Goal: Transaction & Acquisition: Purchase product/service

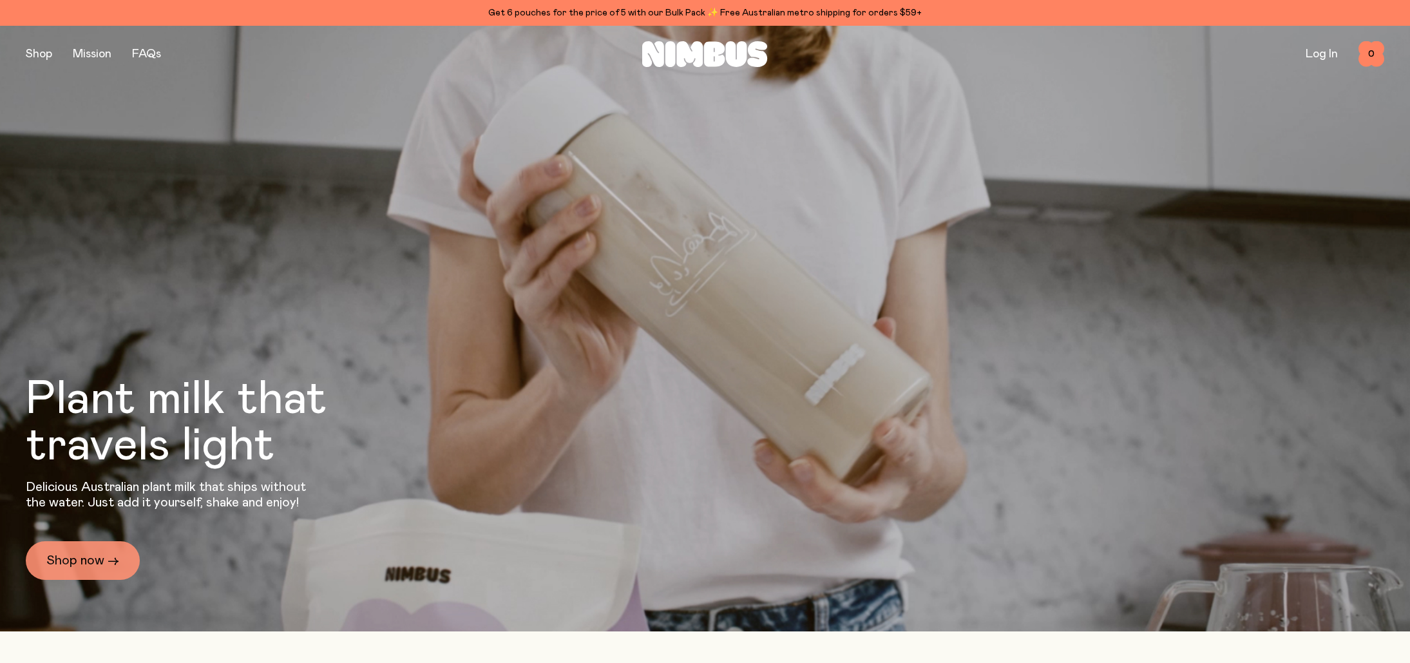
click at [99, 570] on link "Shop now →" at bounding box center [83, 560] width 114 height 39
click at [90, 558] on link "Shop now →" at bounding box center [83, 560] width 114 height 39
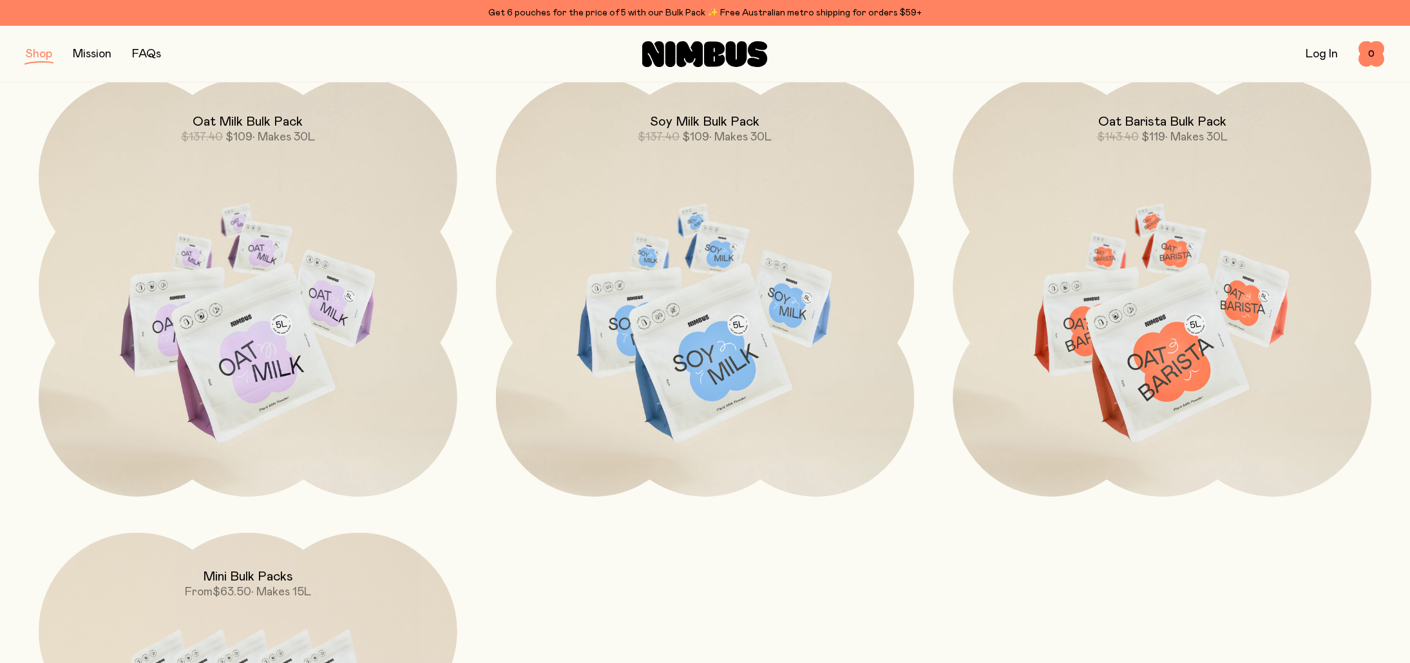
scroll to position [1710, 0]
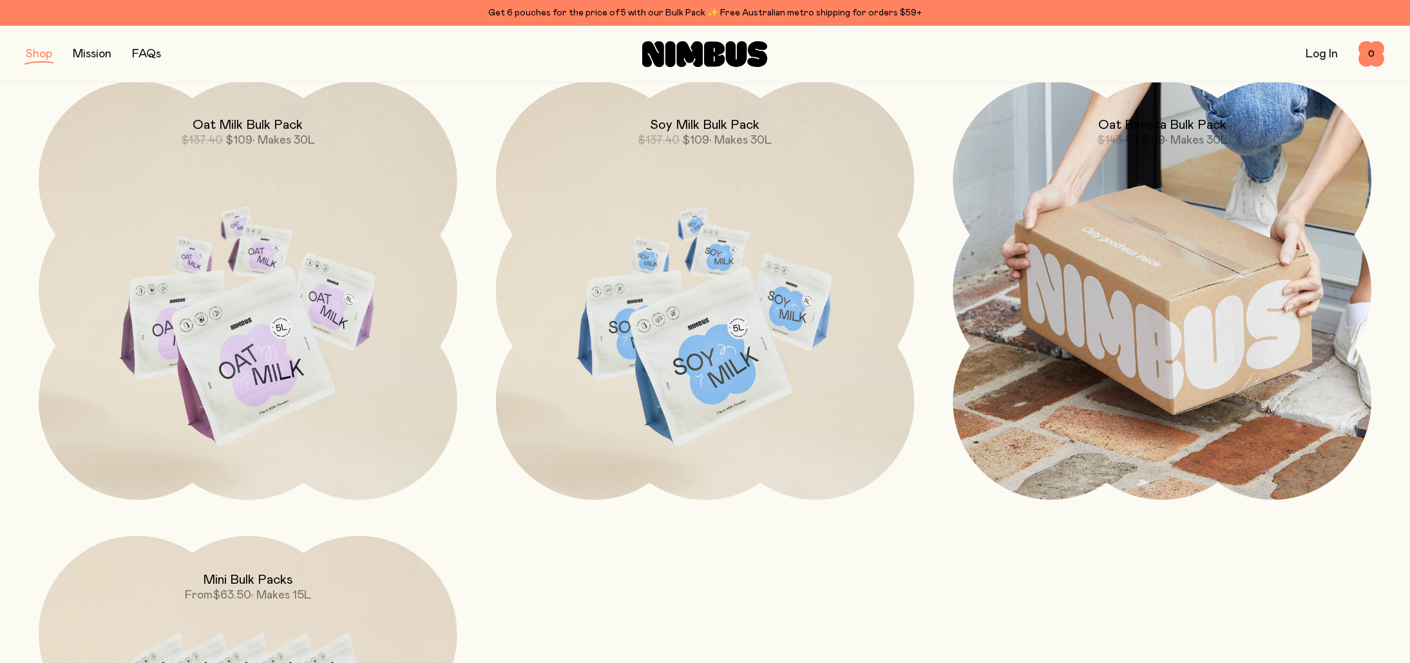
click at [1187, 181] on img at bounding box center [1161, 290] width 419 height 419
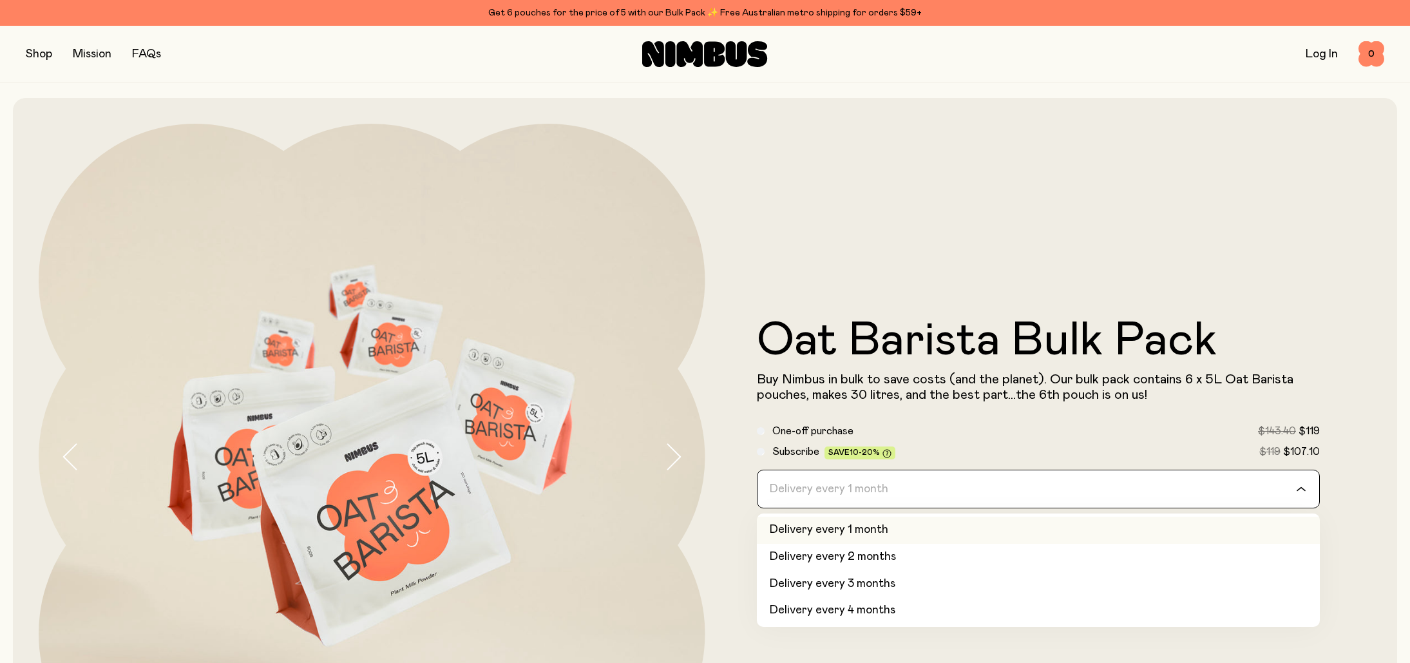
click at [958, 489] on input "Search for option" at bounding box center [1030, 488] width 530 height 37
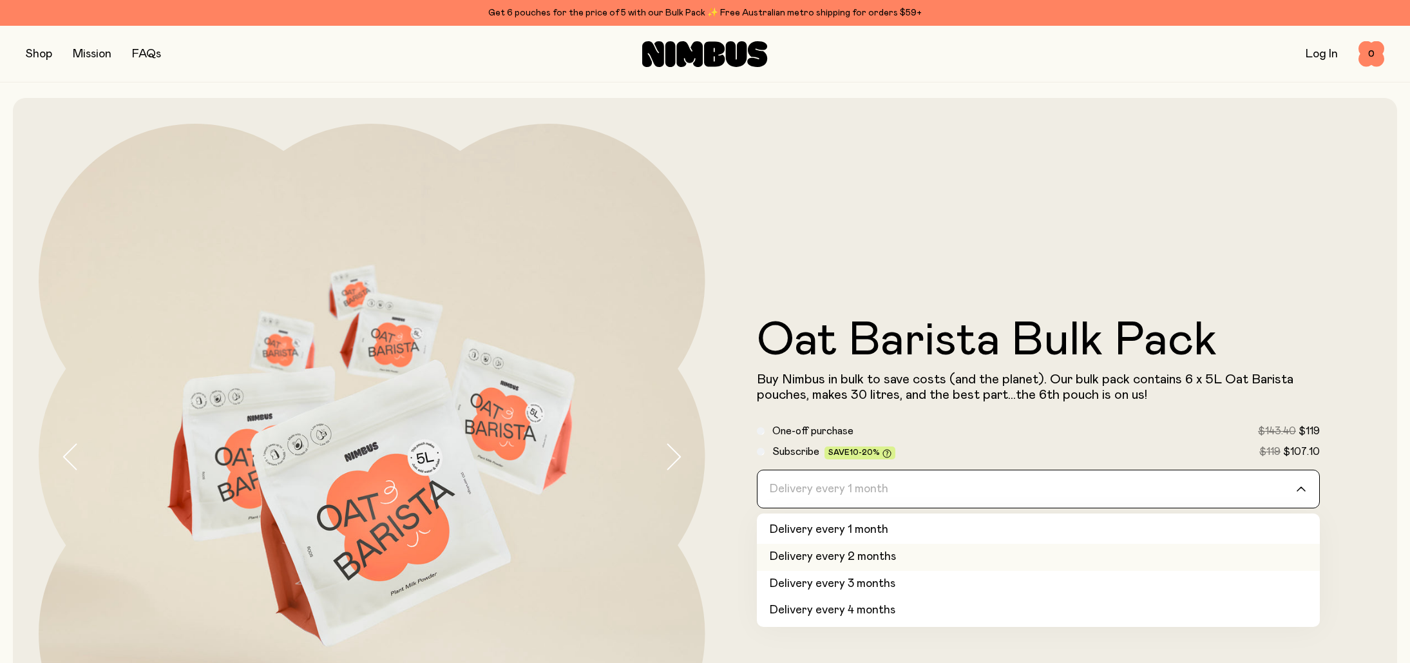
click at [922, 561] on li "Delivery every 2 months" at bounding box center [1038, 557] width 563 height 27
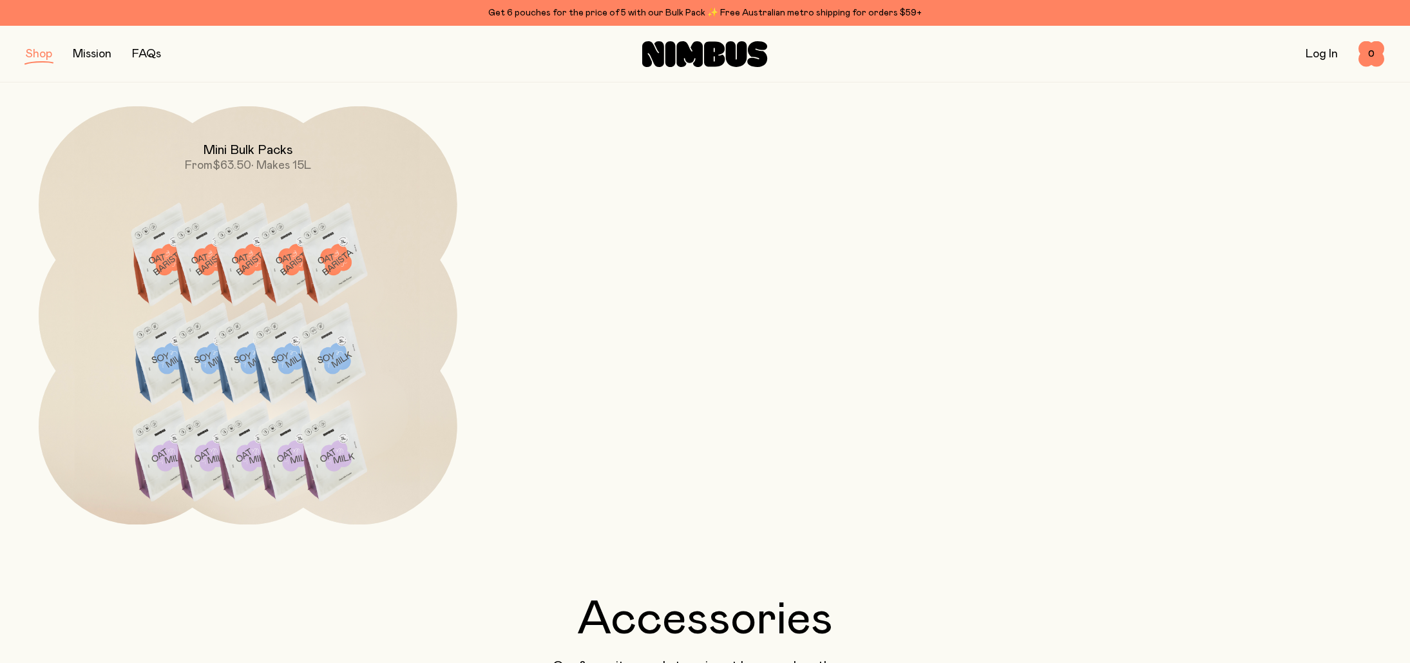
scroll to position [2153, 0]
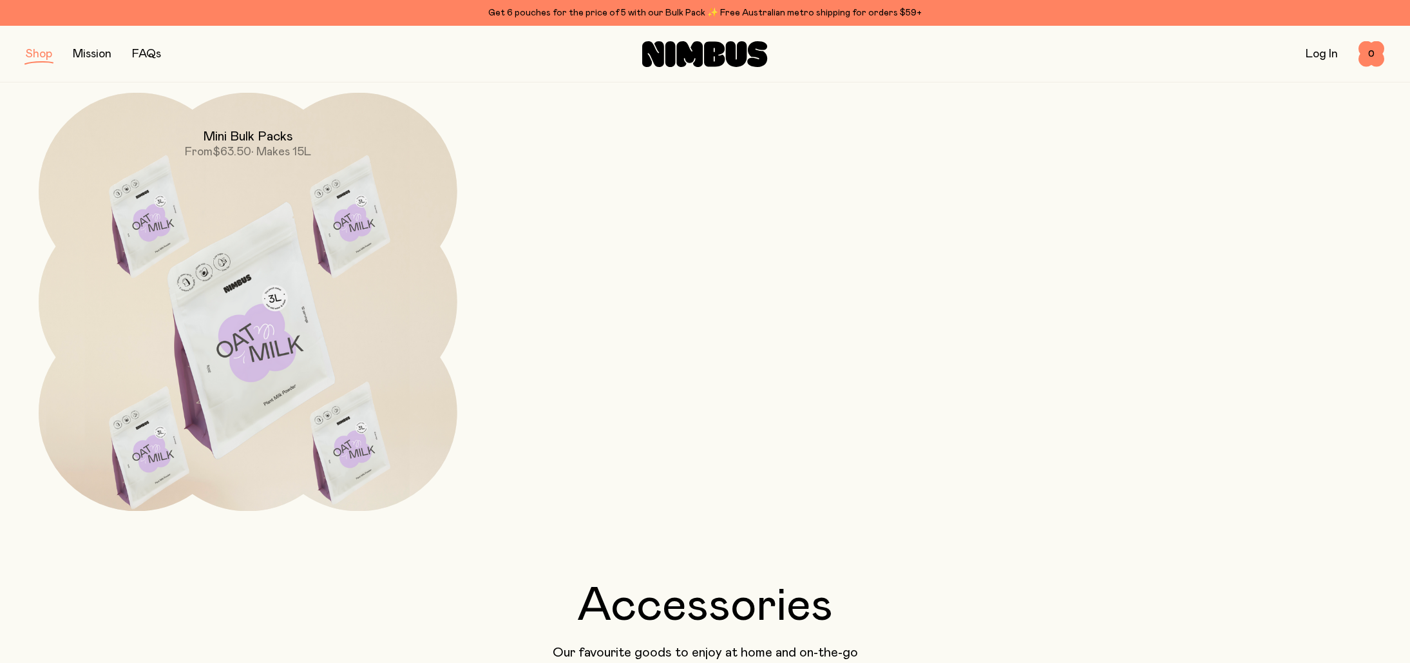
click at [164, 361] on img at bounding box center [248, 339] width 419 height 492
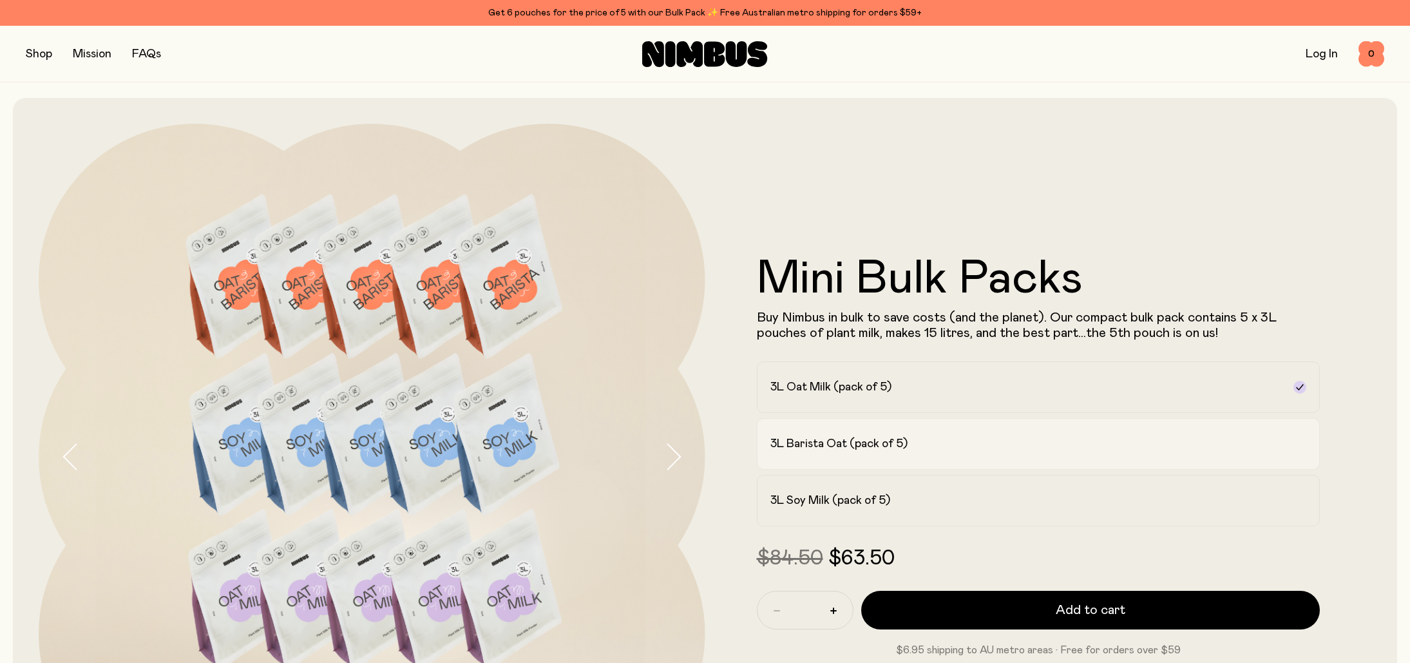
click at [813, 439] on h2 "3L Barista Oat (pack of 5)" at bounding box center [838, 443] width 137 height 15
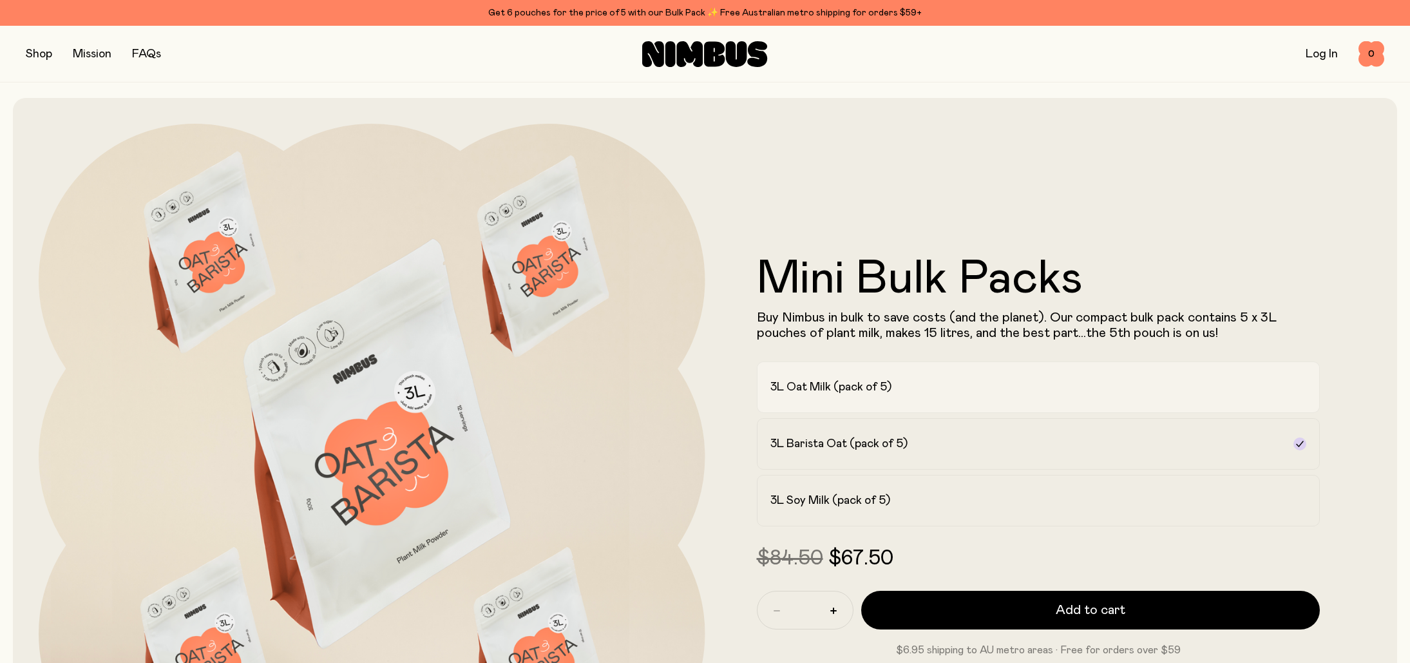
click at [923, 389] on div "3L Oat Milk (pack of 5)" at bounding box center [1026, 386] width 513 height 15
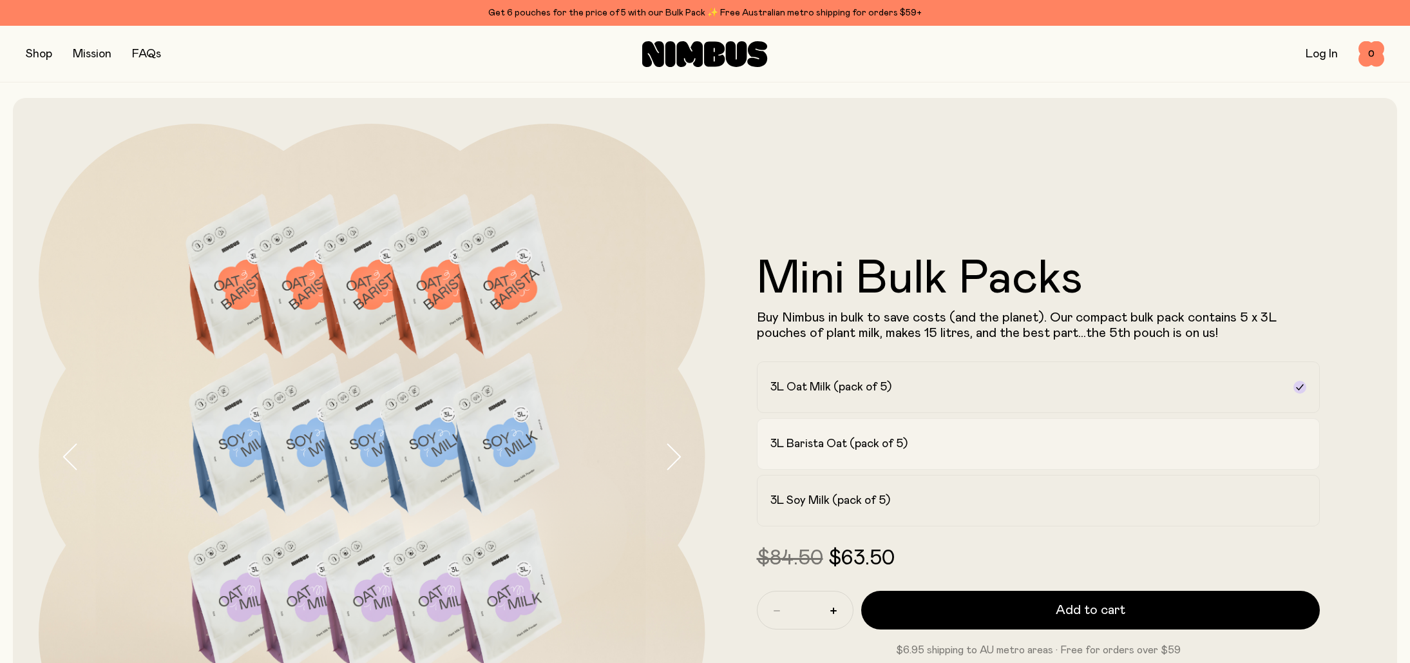
click at [950, 448] on div "3L Barista Oat (pack of 5)" at bounding box center [1026, 443] width 513 height 15
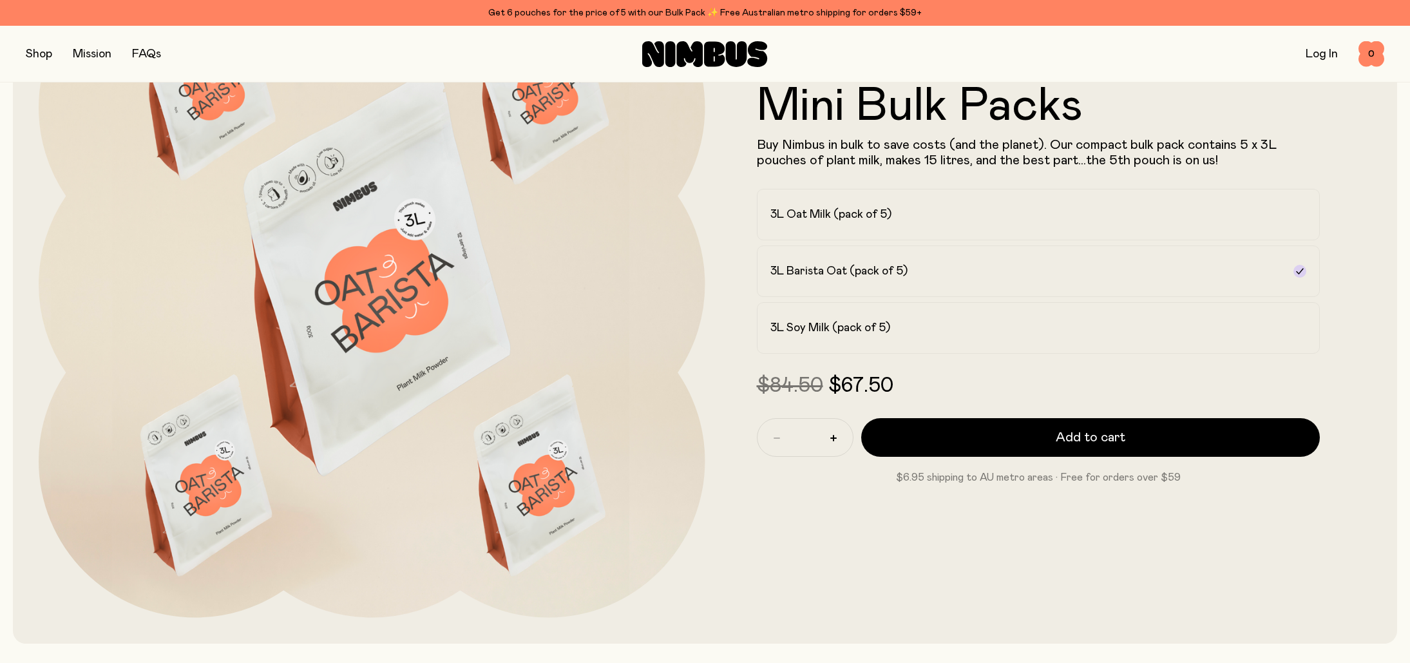
scroll to position [216, 0]
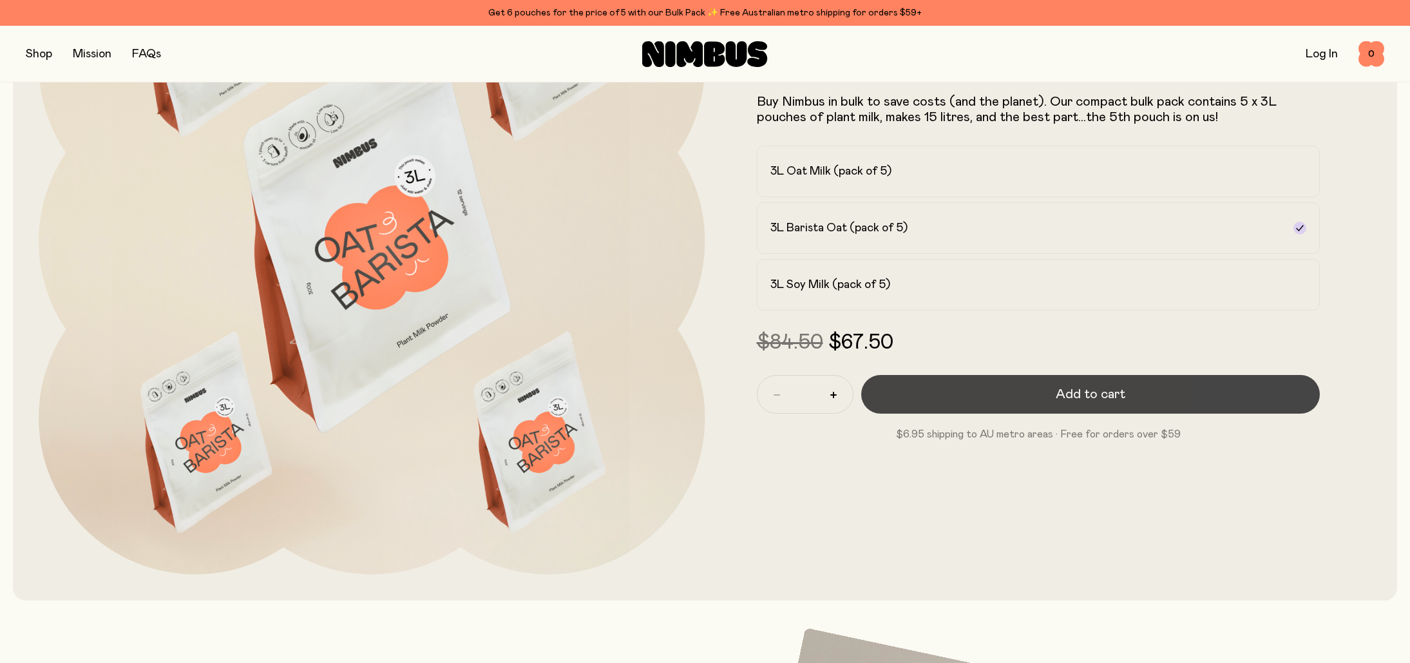
click at [944, 390] on button "Add to cart" at bounding box center [1090, 394] width 459 height 39
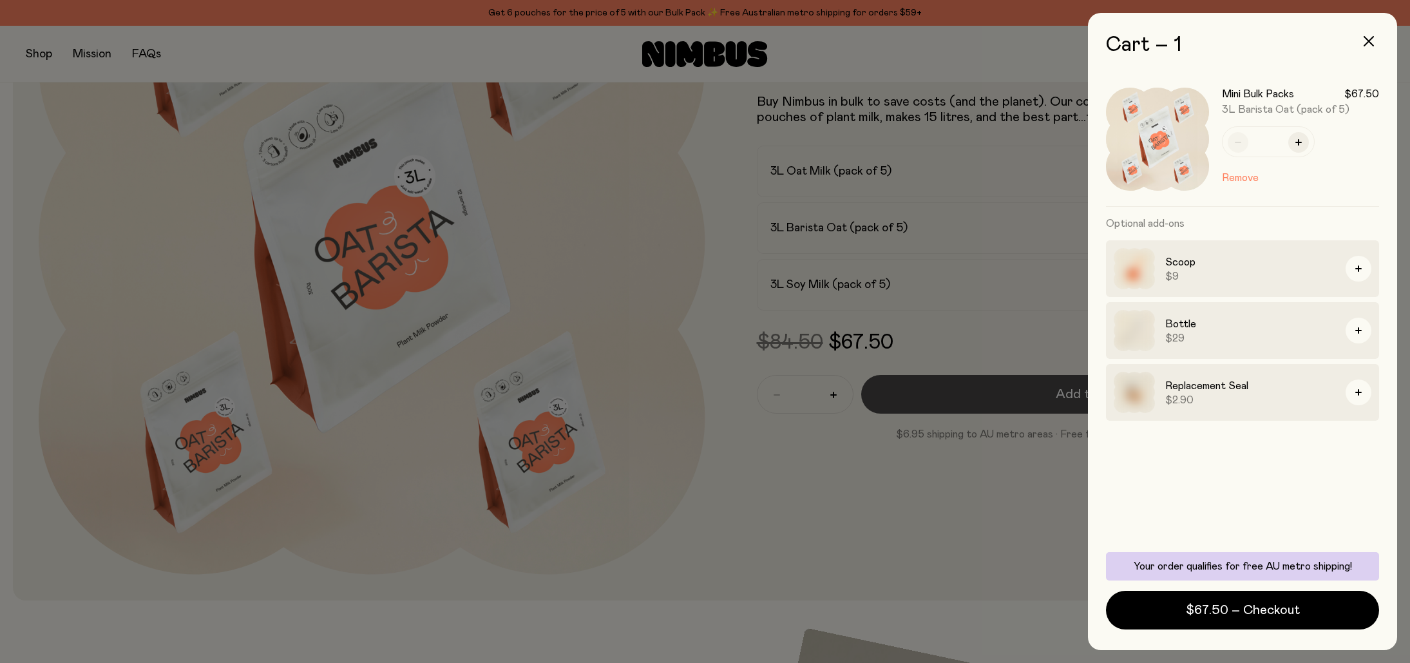
scroll to position [0, 0]
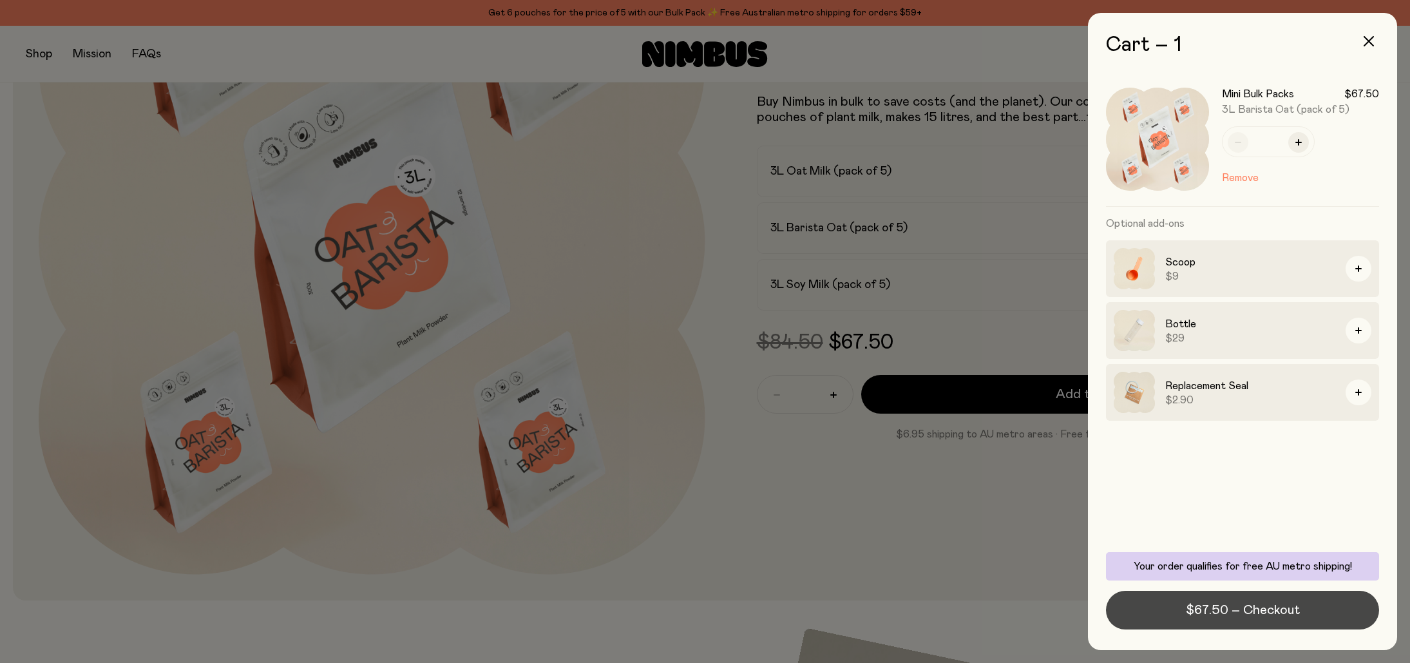
click at [1235, 620] on button "$67.50 – Checkout" at bounding box center [1242, 610] width 273 height 39
